Goal: Task Accomplishment & Management: Use online tool/utility

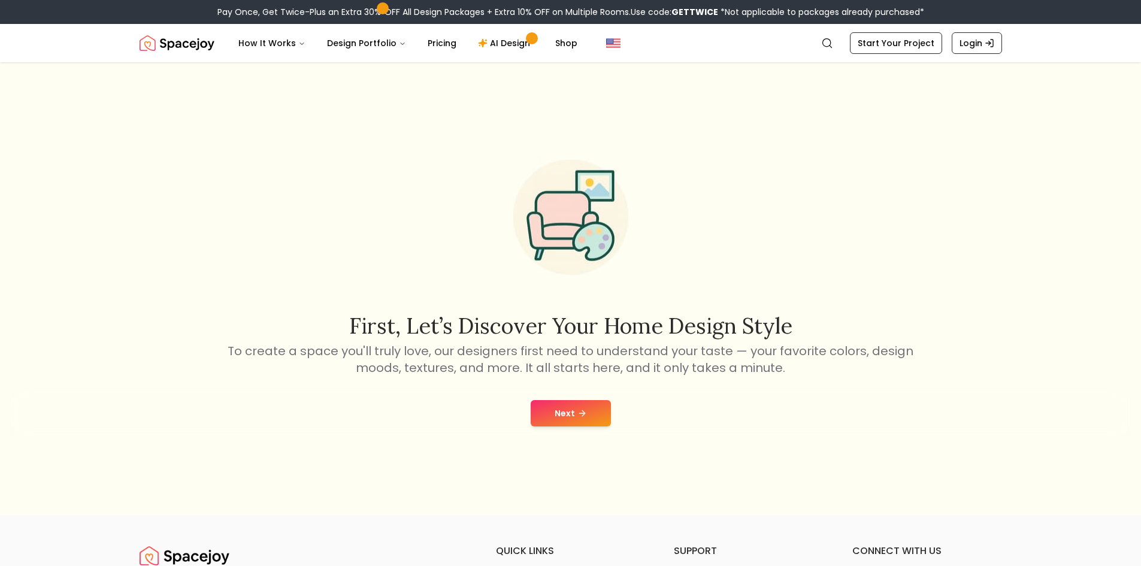
click at [574, 417] on button "Next" at bounding box center [570, 413] width 80 height 26
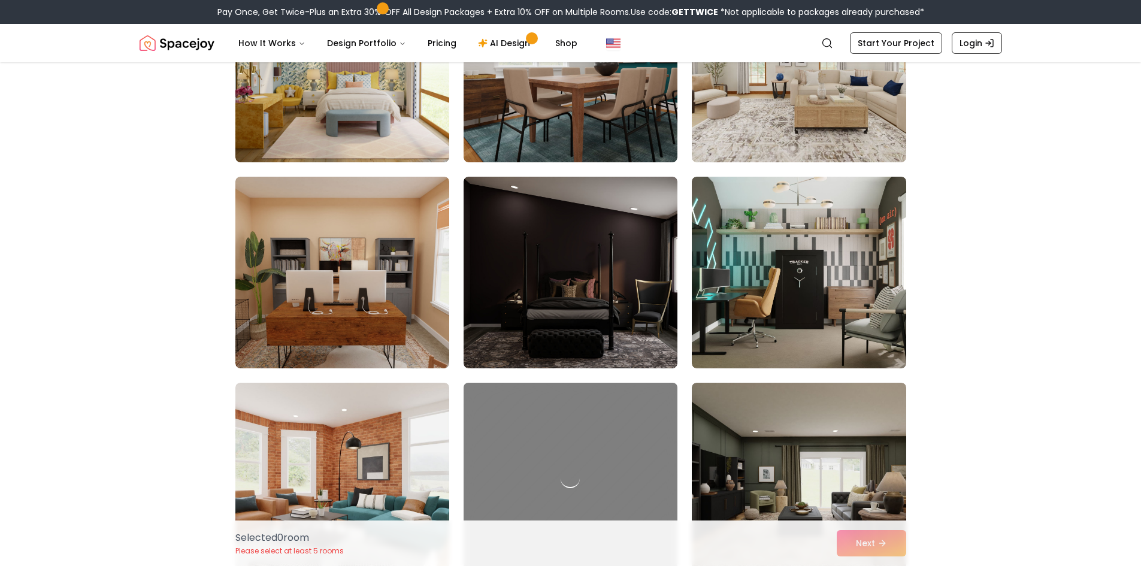
scroll to position [419, 0]
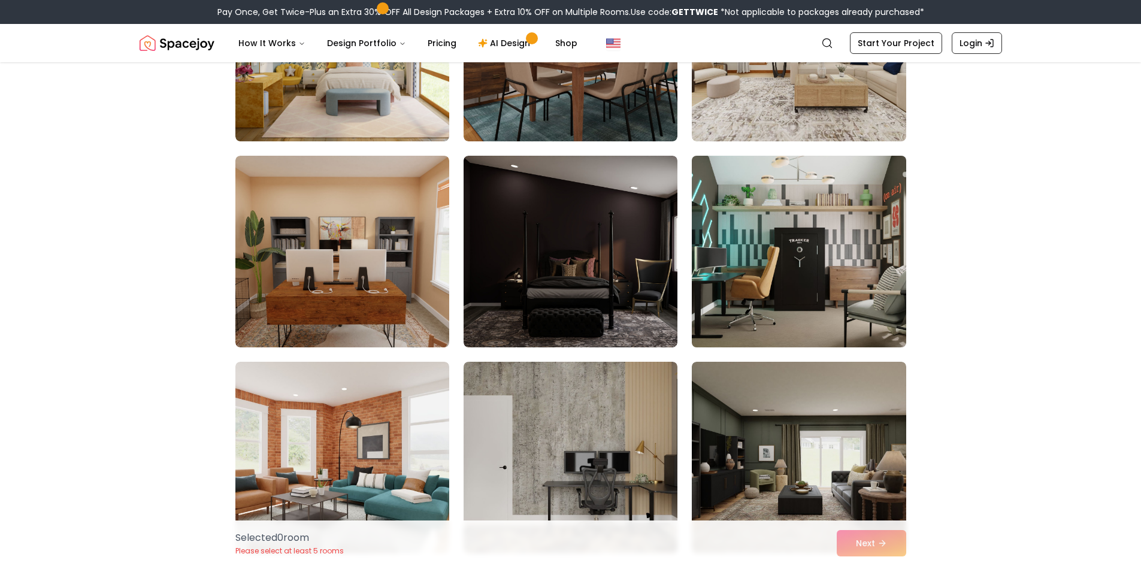
click at [820, 243] on img at bounding box center [798, 251] width 225 height 201
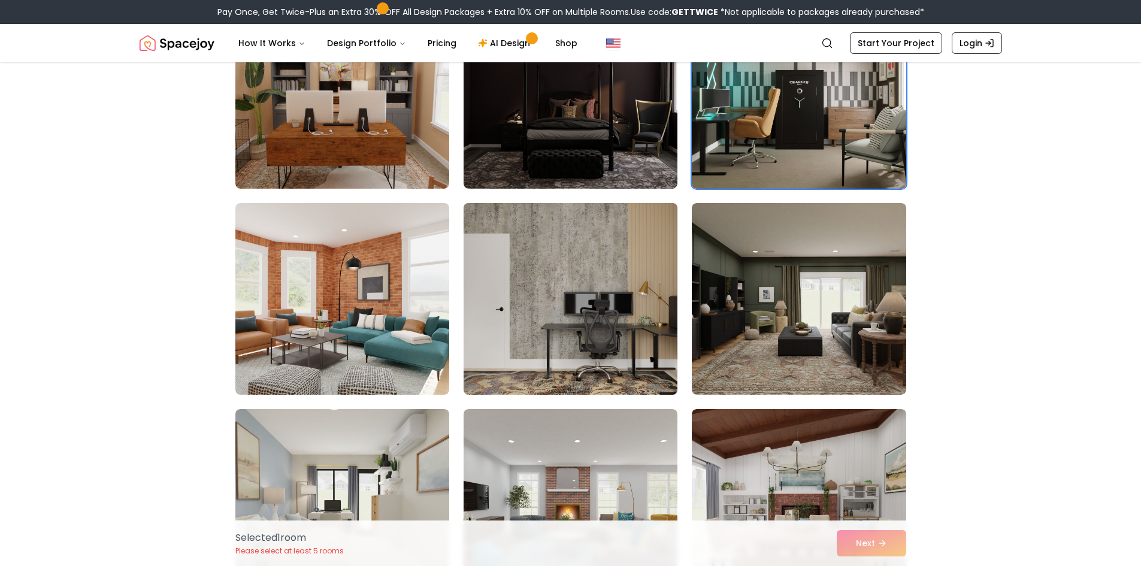
scroll to position [599, 0]
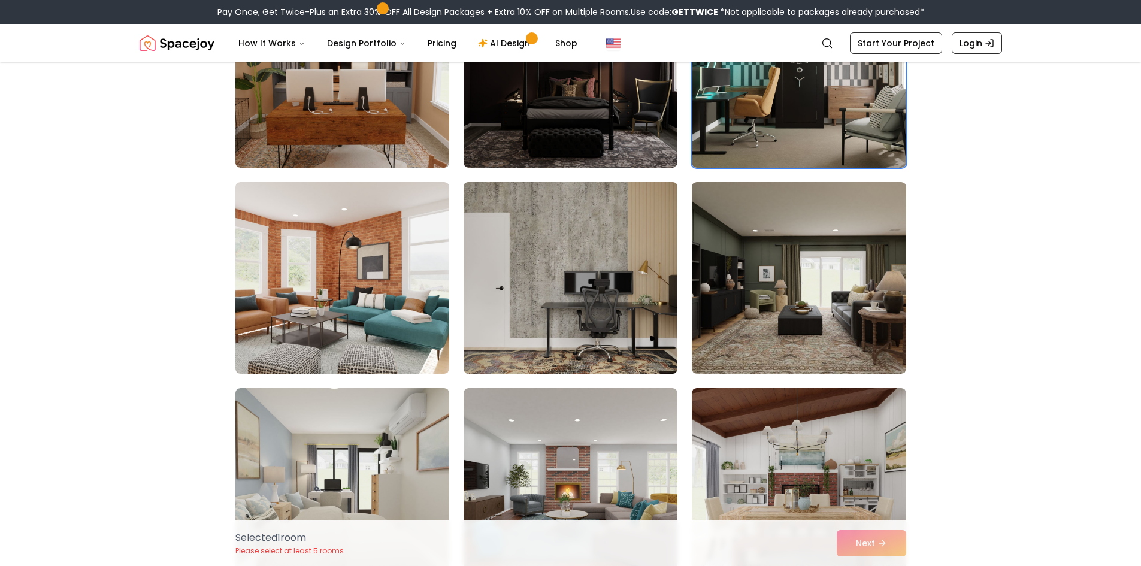
click at [614, 241] on img at bounding box center [570, 277] width 225 height 201
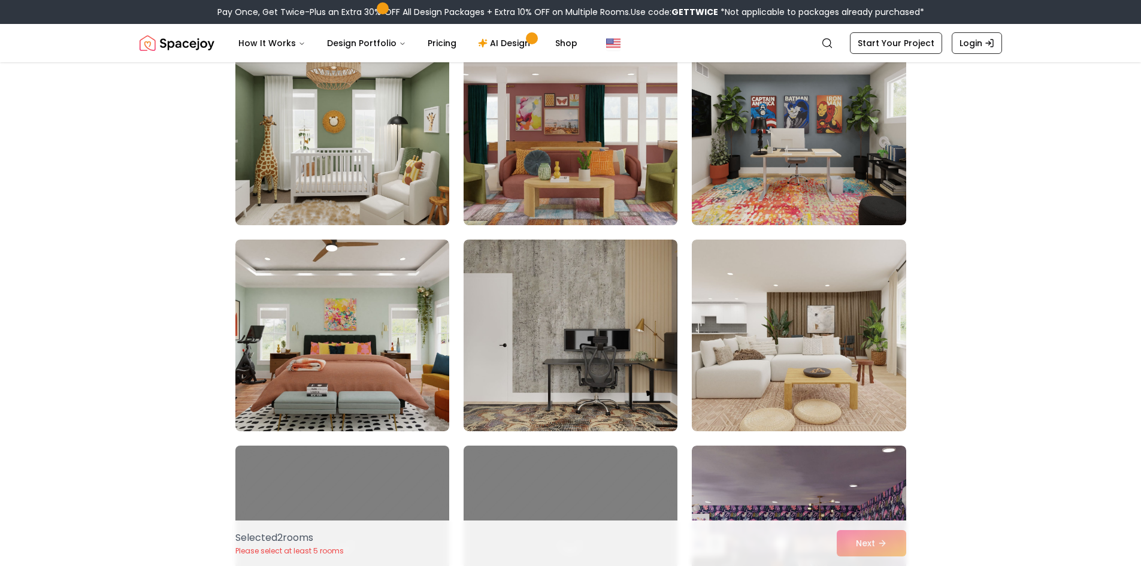
scroll to position [1796, 0]
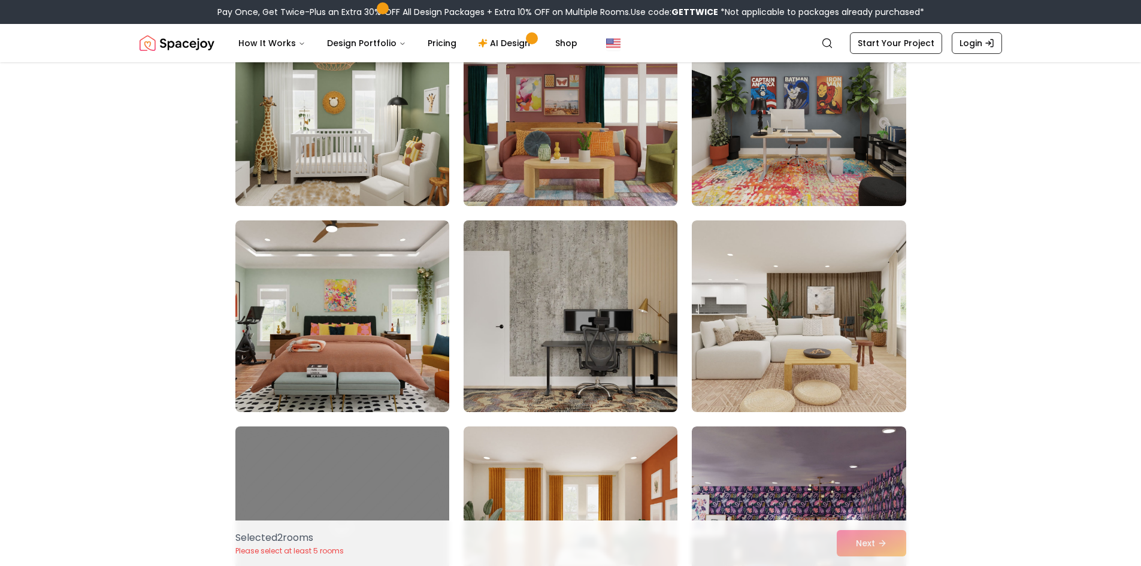
click at [538, 338] on img at bounding box center [570, 316] width 225 height 201
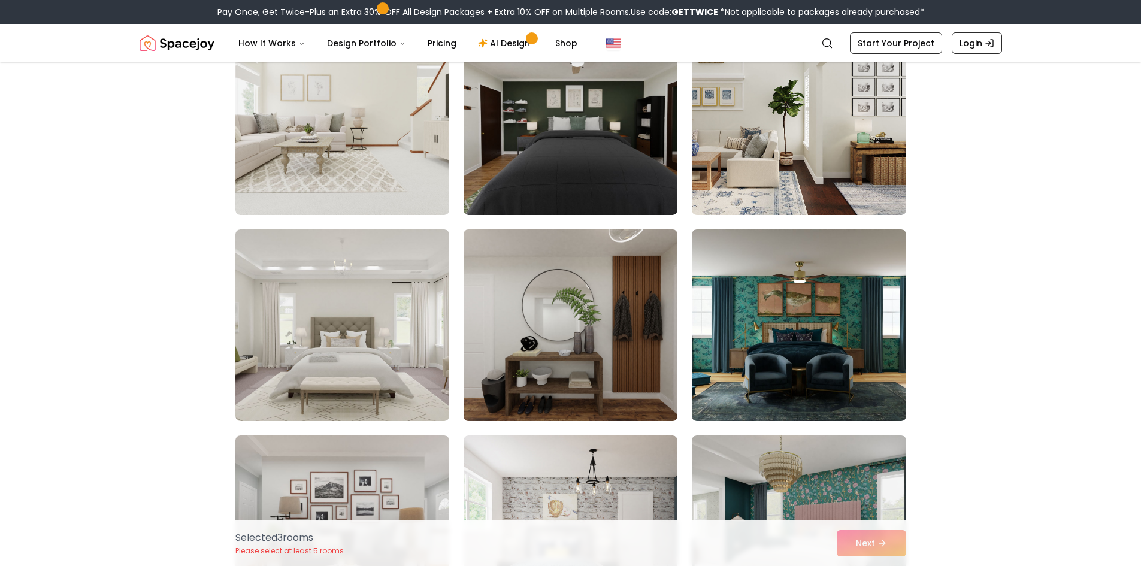
scroll to position [5269, 0]
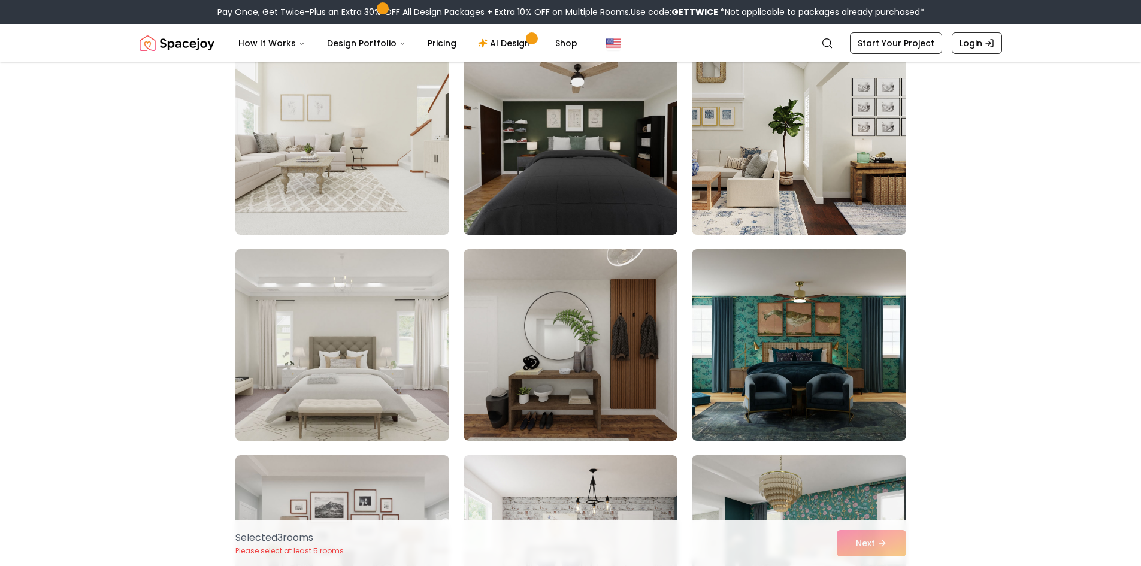
click at [381, 375] on img at bounding box center [342, 344] width 225 height 201
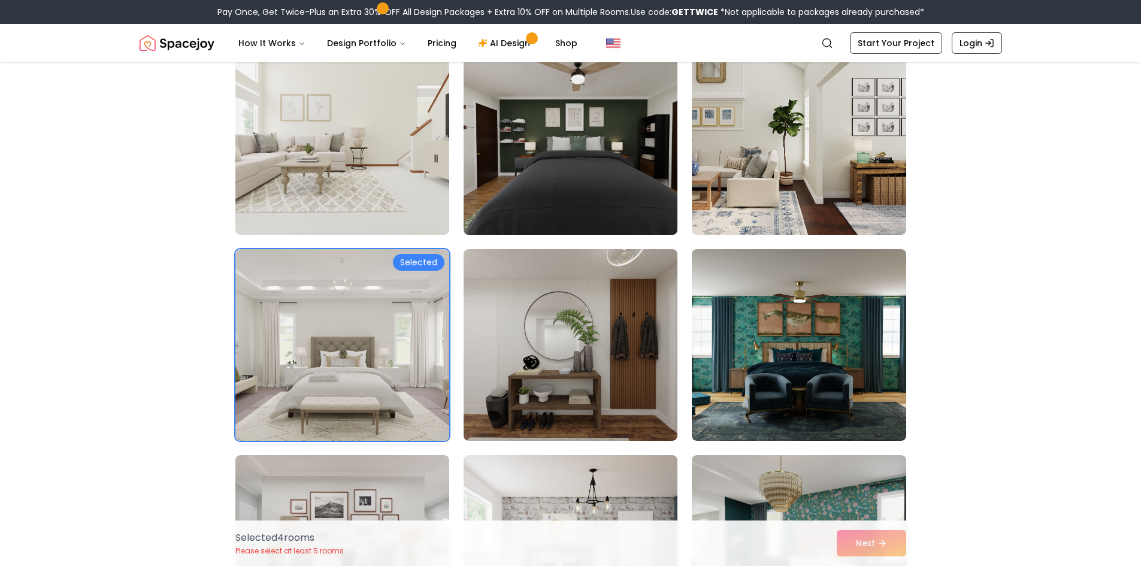
drag, startPoint x: 554, startPoint y: 140, endPoint x: 712, endPoint y: 320, distance: 238.9
click at [555, 140] on img at bounding box center [570, 138] width 225 height 201
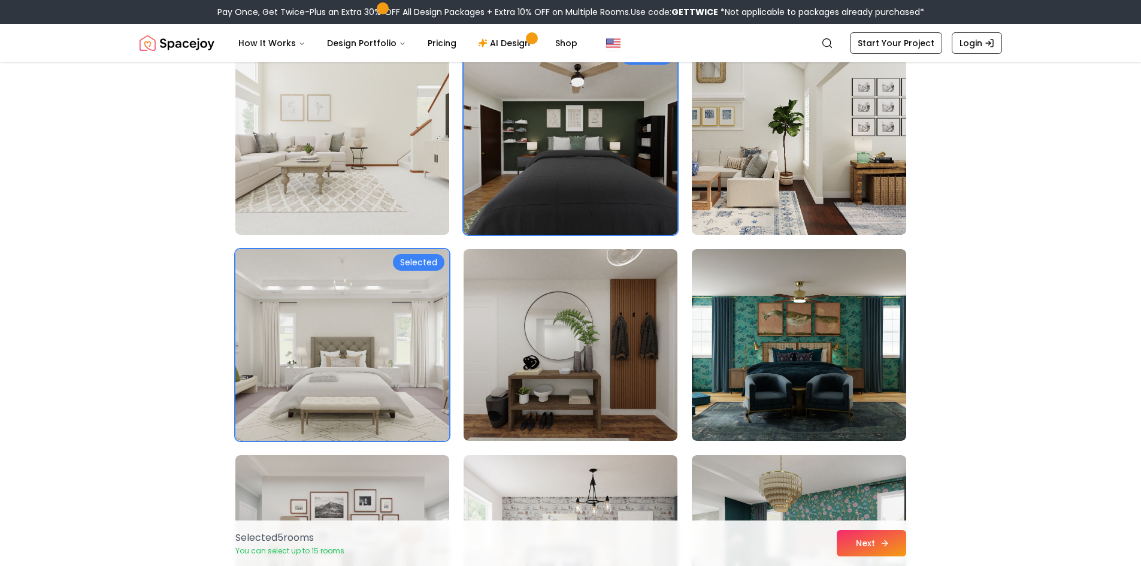
click at [890, 539] on button "Next" at bounding box center [870, 543] width 69 height 26
